Goal: Task Accomplishment & Management: Use online tool/utility

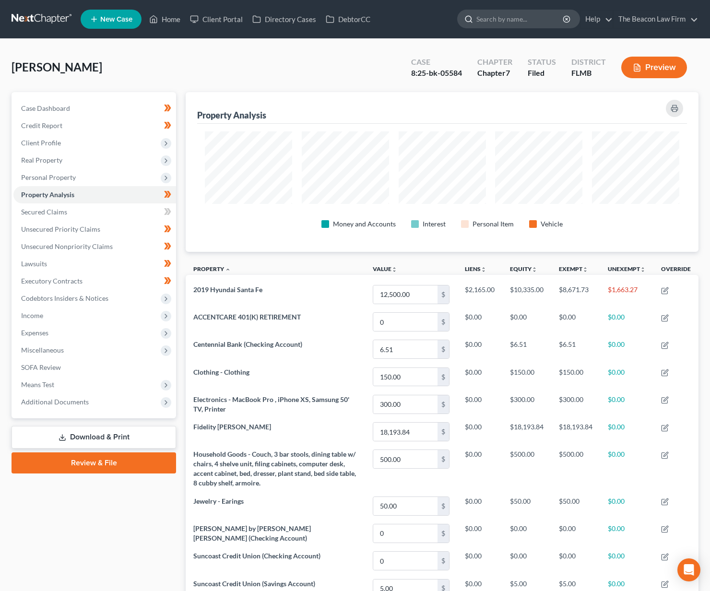
click at [495, 16] on input "search" at bounding box center [521, 19] width 88 height 18
click at [43, 16] on link at bounding box center [42, 19] width 61 height 17
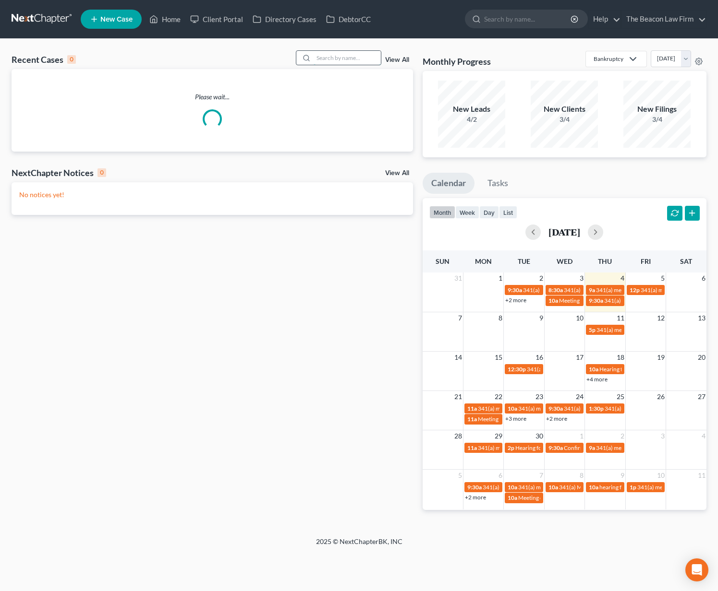
click at [344, 57] on input "search" at bounding box center [346, 58] width 67 height 14
type input "[PERSON_NAME]"
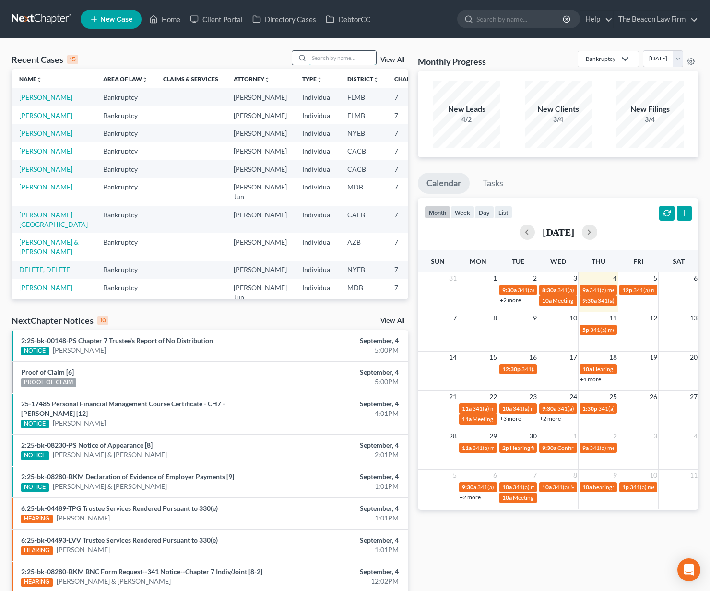
click at [373, 56] on input "search" at bounding box center [342, 58] width 67 height 14
type input "pagan"
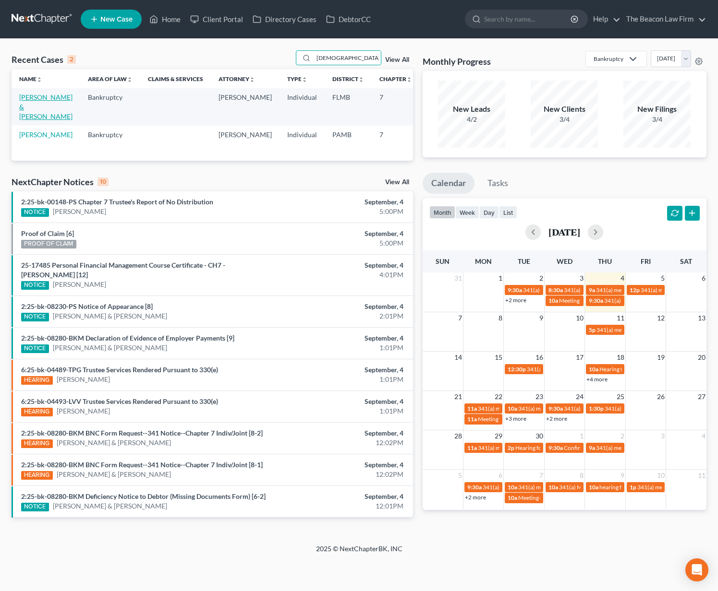
click at [36, 107] on link "Pagan, Christian & Santiago, Ivonne" at bounding box center [45, 106] width 53 height 27
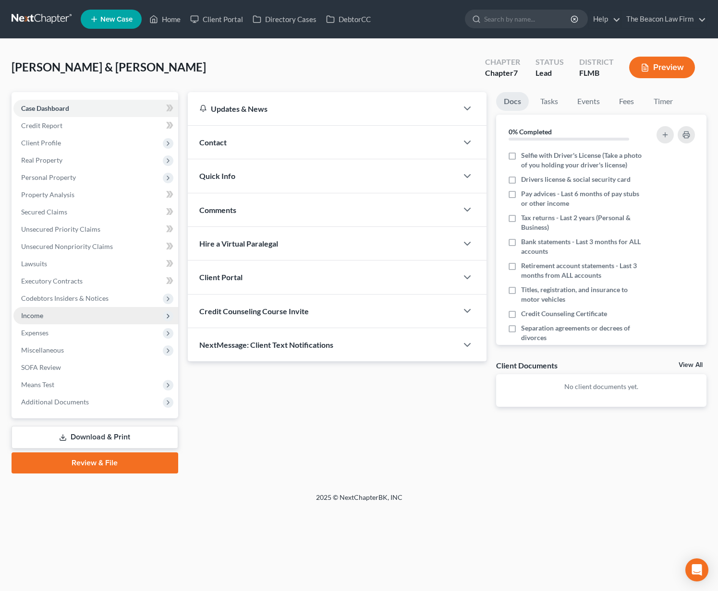
click at [73, 316] on span "Income" at bounding box center [95, 315] width 165 height 17
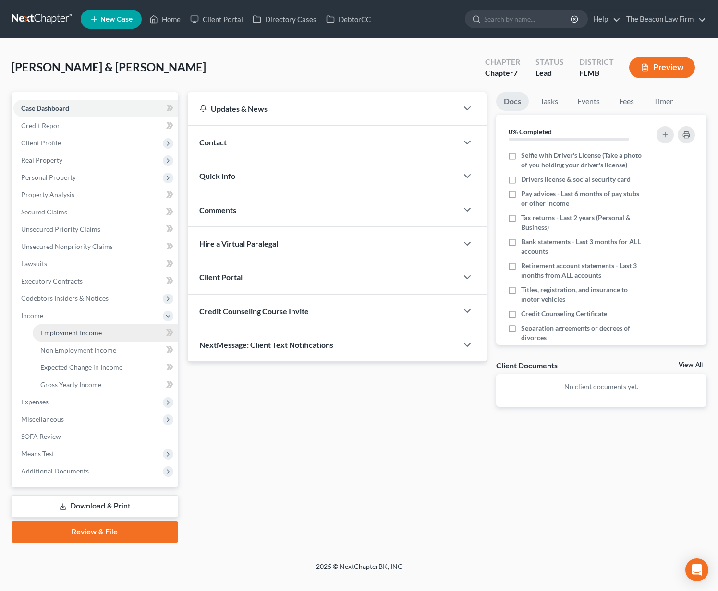
click at [72, 334] on span "Employment Income" at bounding box center [70, 333] width 61 height 8
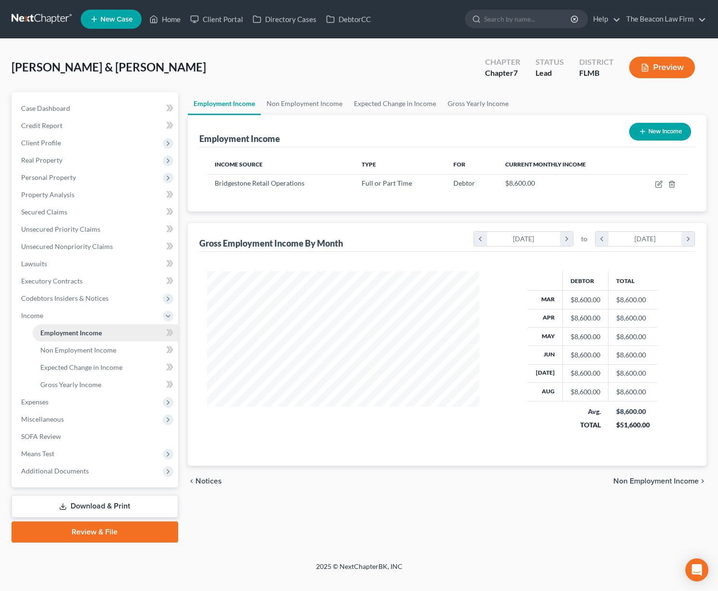
scroll to position [172, 291]
click at [302, 101] on link "Non Employment Income" at bounding box center [304, 103] width 87 height 23
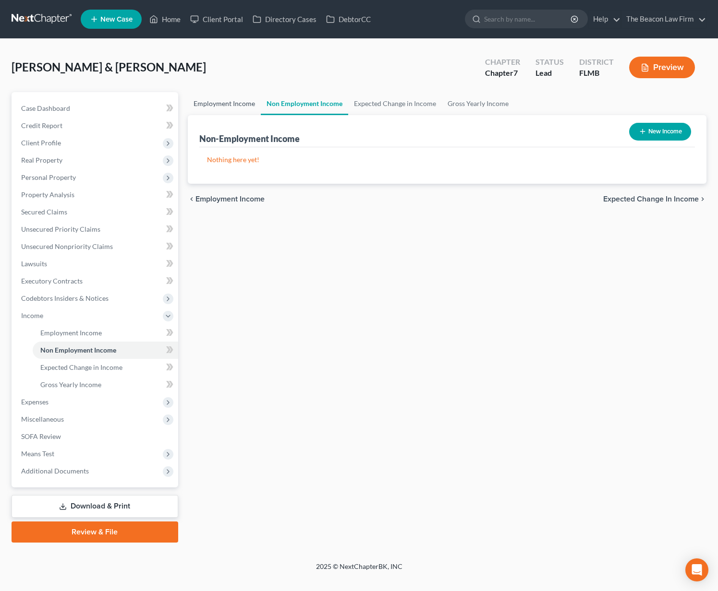
click at [233, 106] on link "Employment Income" at bounding box center [224, 103] width 73 height 23
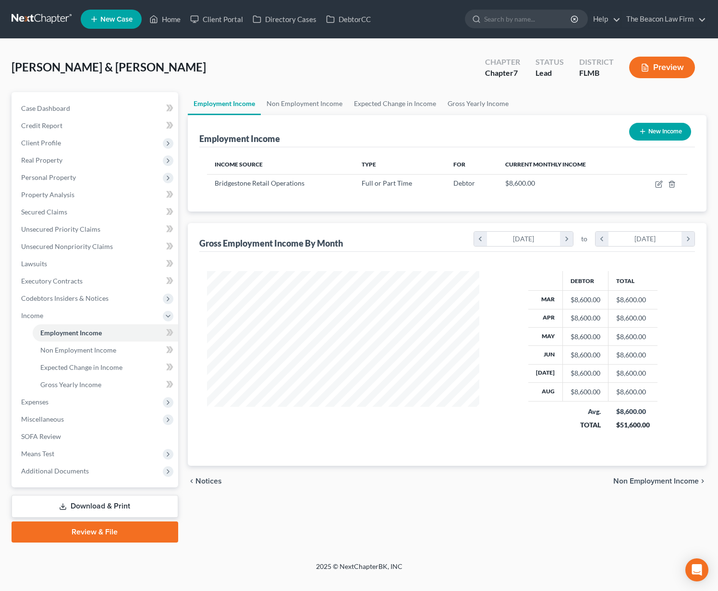
scroll to position [172, 291]
click at [280, 103] on link "Non Employment Income" at bounding box center [304, 103] width 87 height 23
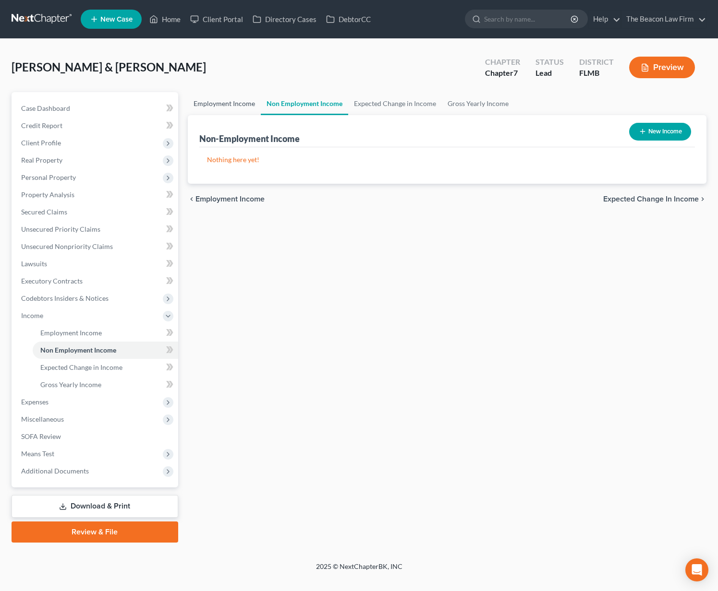
click at [232, 111] on link "Employment Income" at bounding box center [224, 103] width 73 height 23
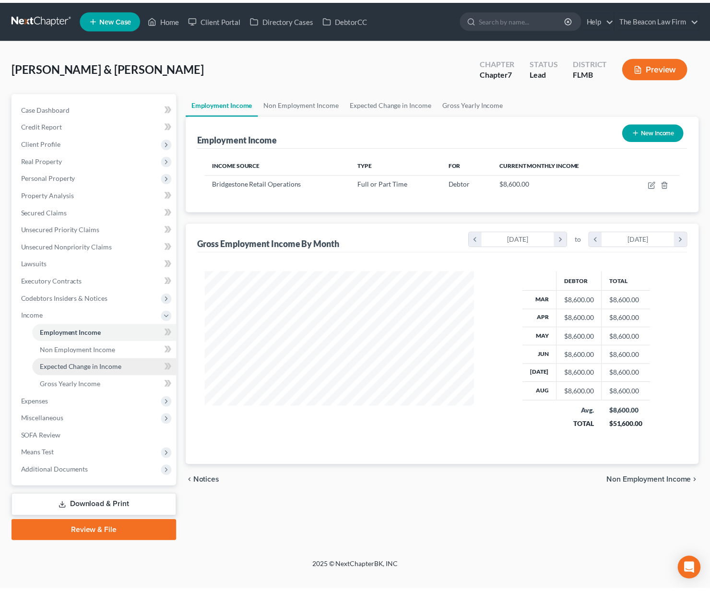
scroll to position [172, 291]
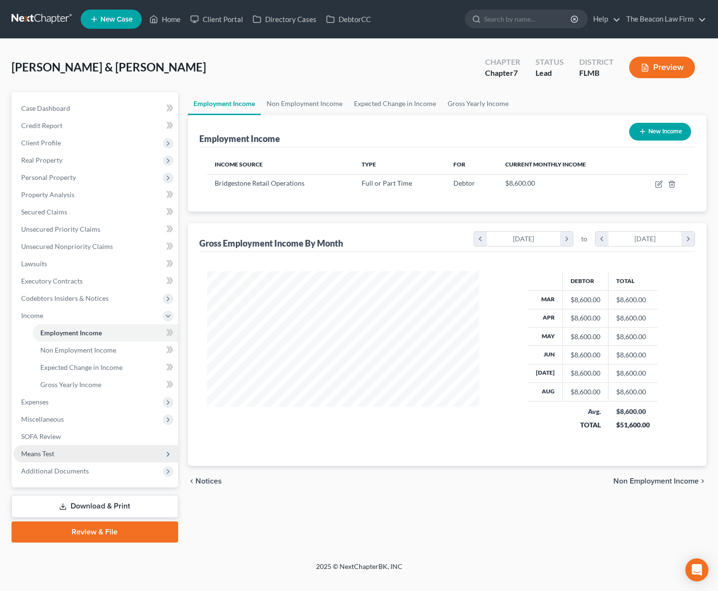
click at [62, 457] on span "Means Test" at bounding box center [95, 453] width 165 height 17
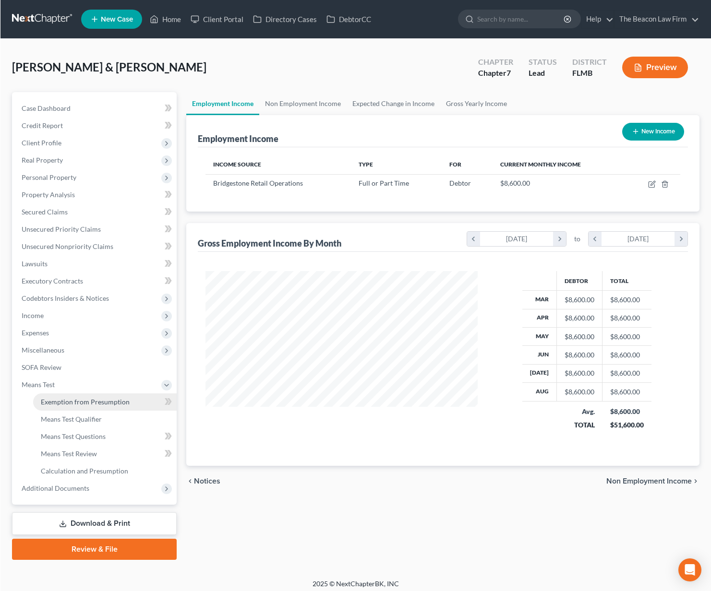
scroll to position [479864, 479748]
click at [96, 405] on span "Exemption from Presumption" at bounding box center [84, 402] width 89 height 8
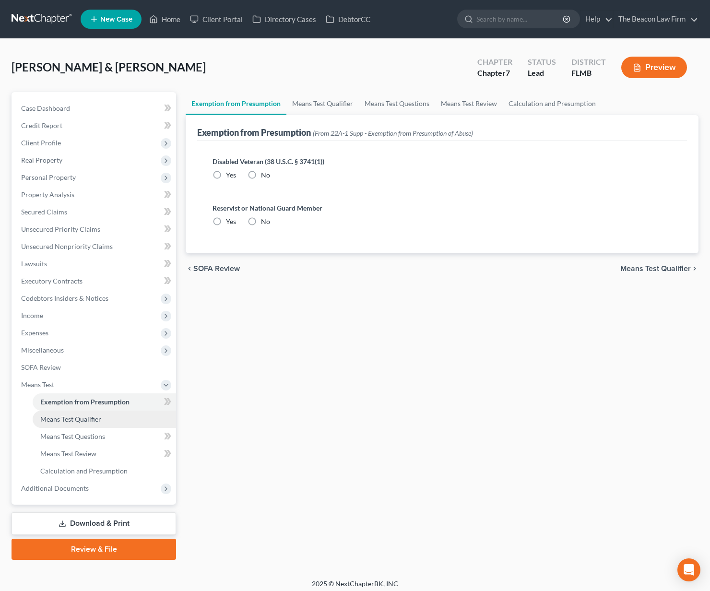
click at [95, 415] on span "Means Test Qualifier" at bounding box center [70, 419] width 61 height 8
